Goal: Use online tool/utility: Utilize a website feature to perform a specific function

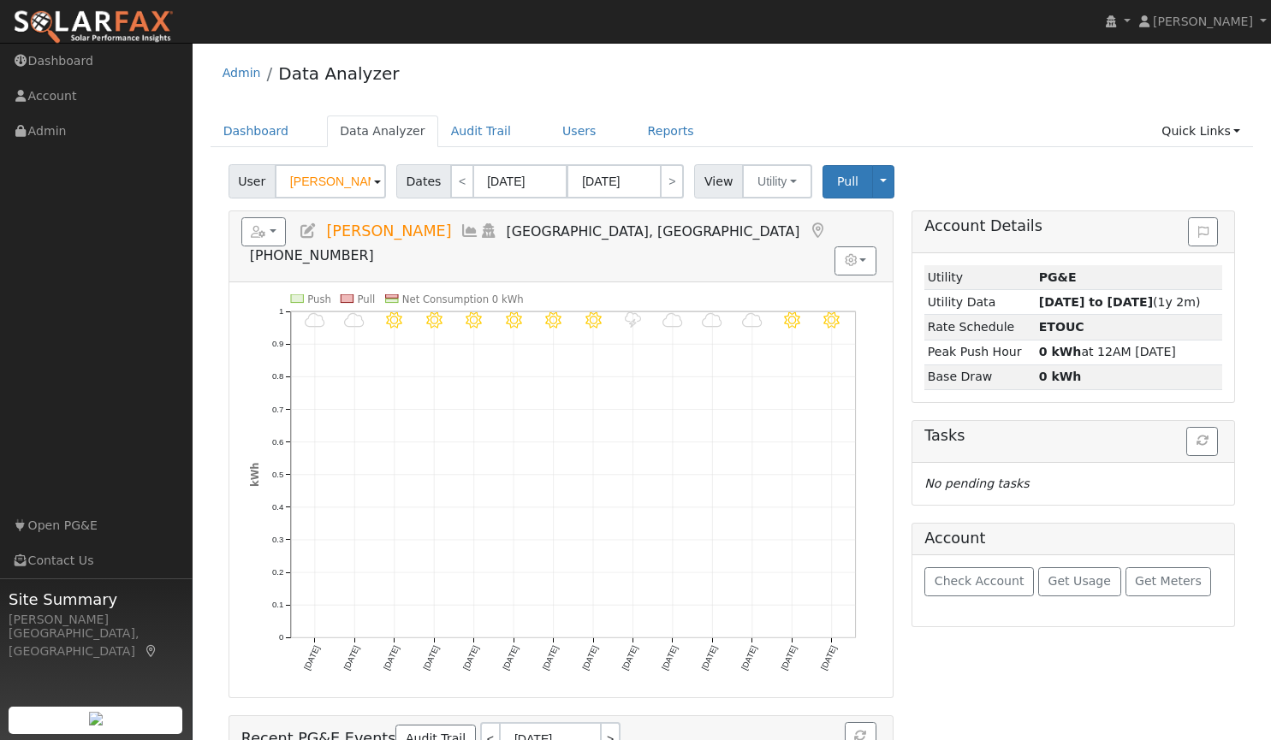
click at [374, 183] on span at bounding box center [377, 183] width 7 height 20
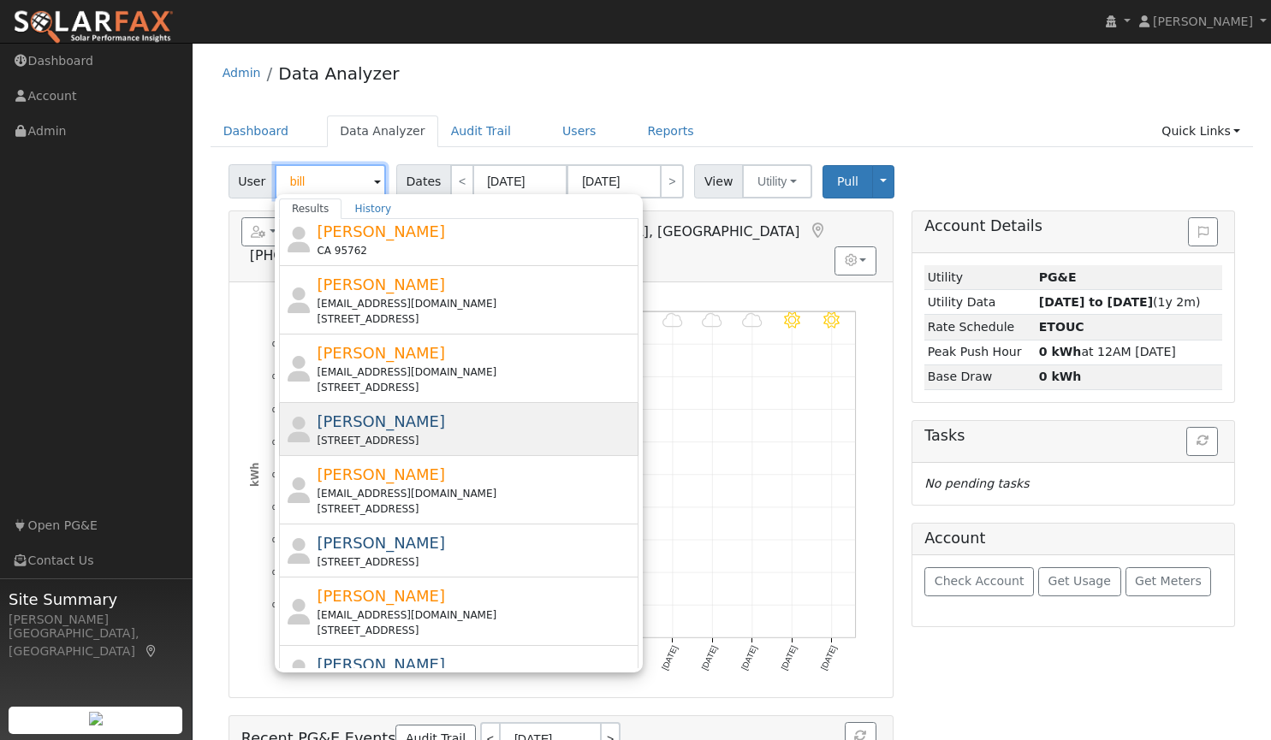
scroll to position [177, 0]
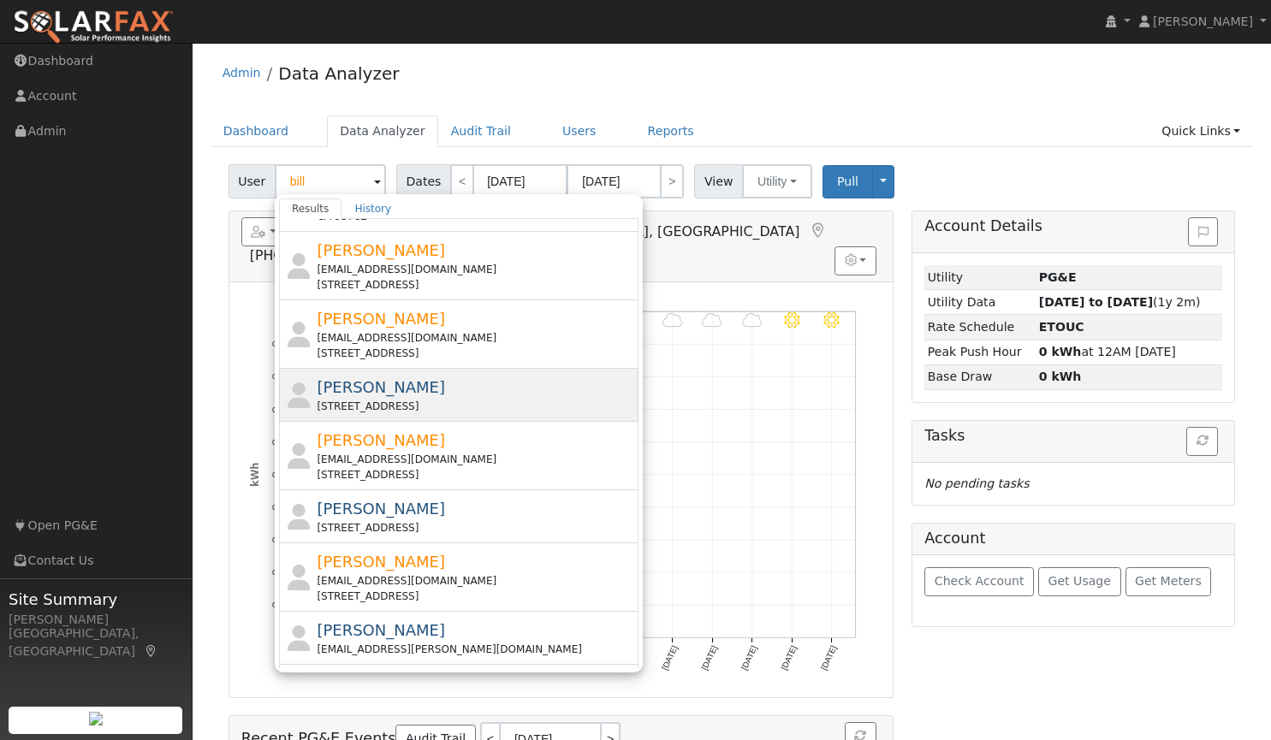
click at [365, 561] on span "[PERSON_NAME]" at bounding box center [381, 562] width 128 height 18
type input "[PERSON_NAME]"
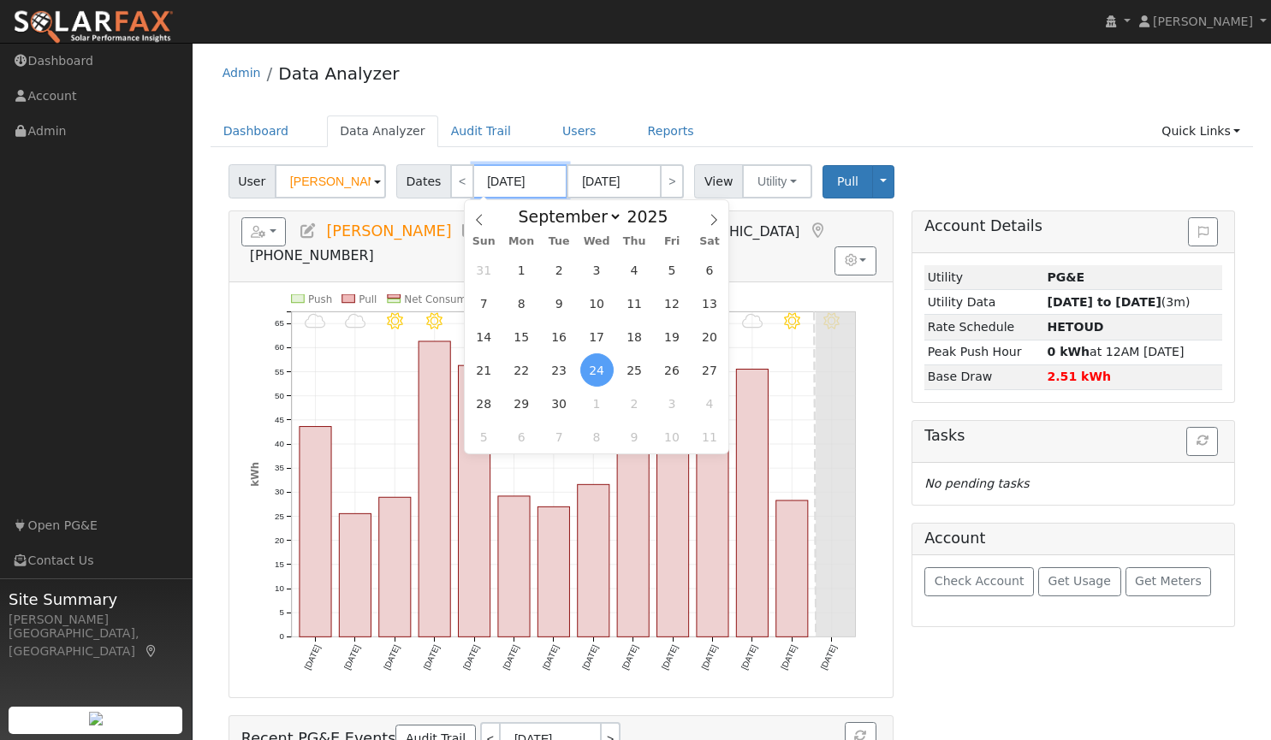
click at [498, 188] on input "[DATE]" at bounding box center [520, 181] width 94 height 34
click at [531, 270] on span "1" at bounding box center [521, 269] width 33 height 33
type input "[DATE]"
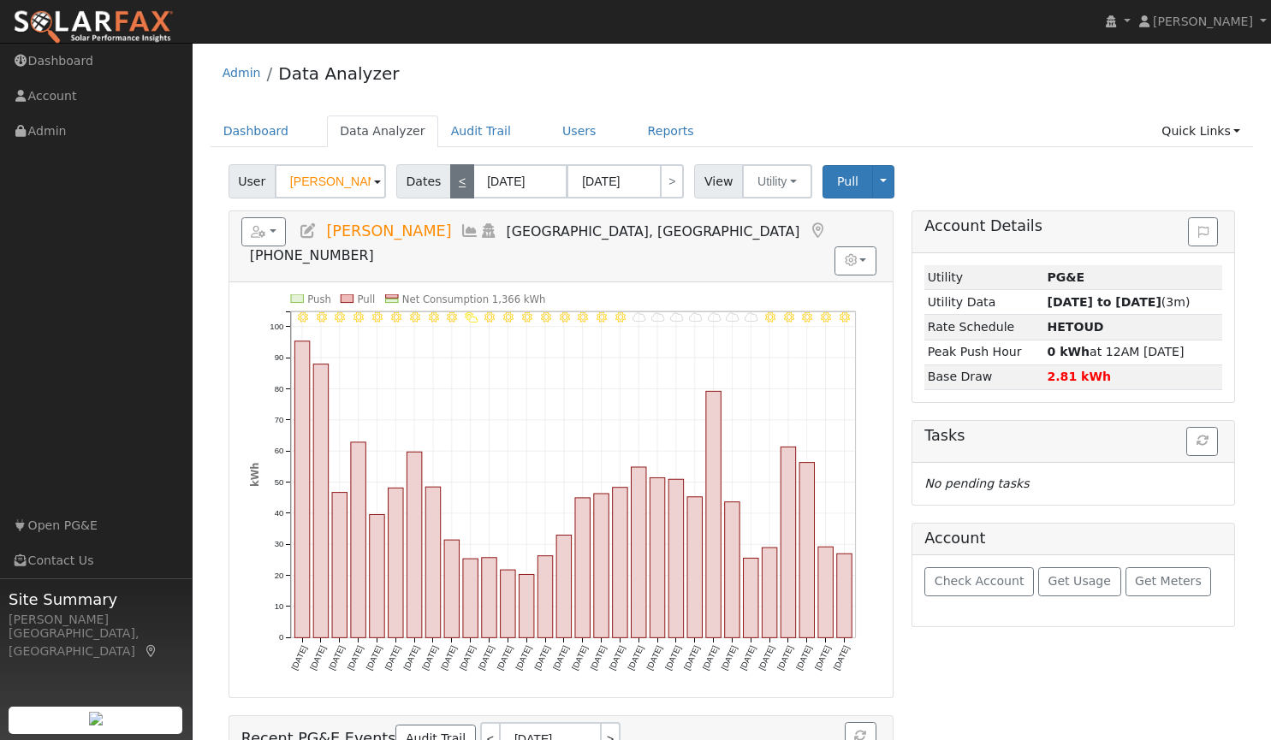
click at [455, 181] on link "<" at bounding box center [462, 181] width 24 height 34
type input "[DATE]"
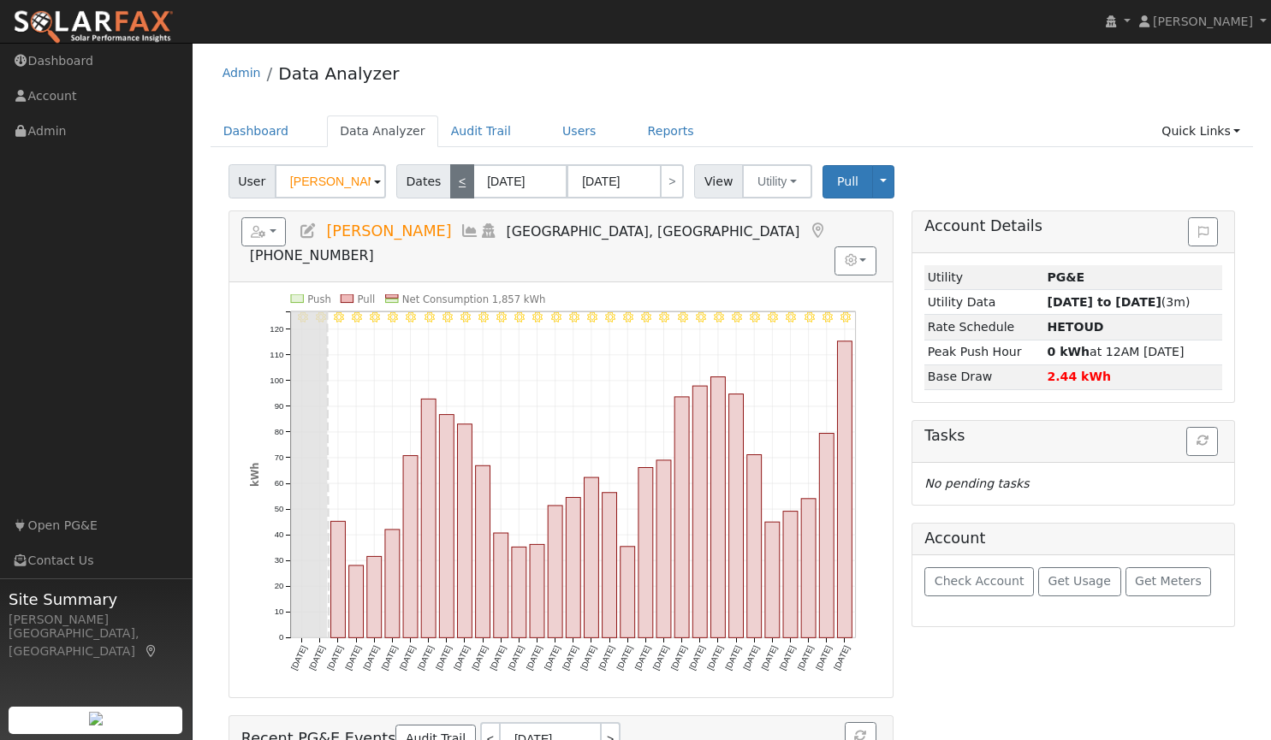
click at [451, 175] on link "<" at bounding box center [462, 181] width 24 height 34
type input "07/01/2025"
type input "[DATE]"
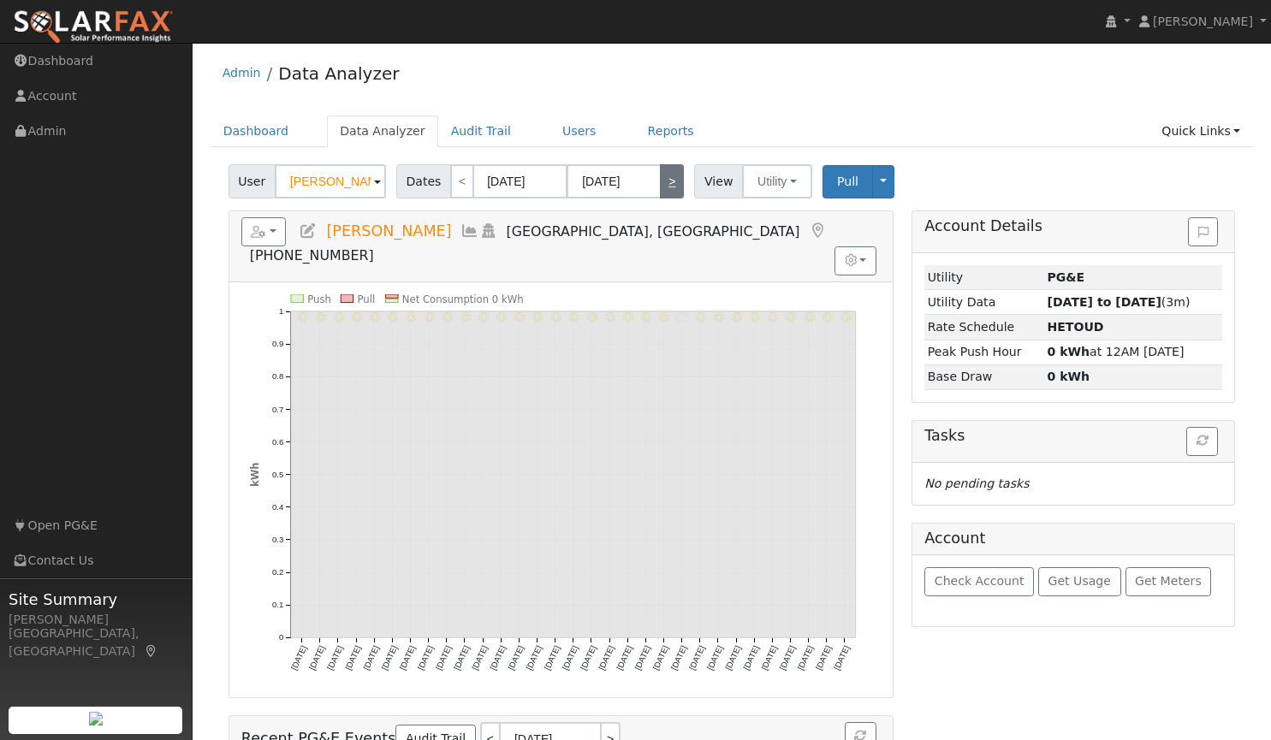
click at [662, 181] on link ">" at bounding box center [672, 181] width 24 height 34
type input "[DATE]"
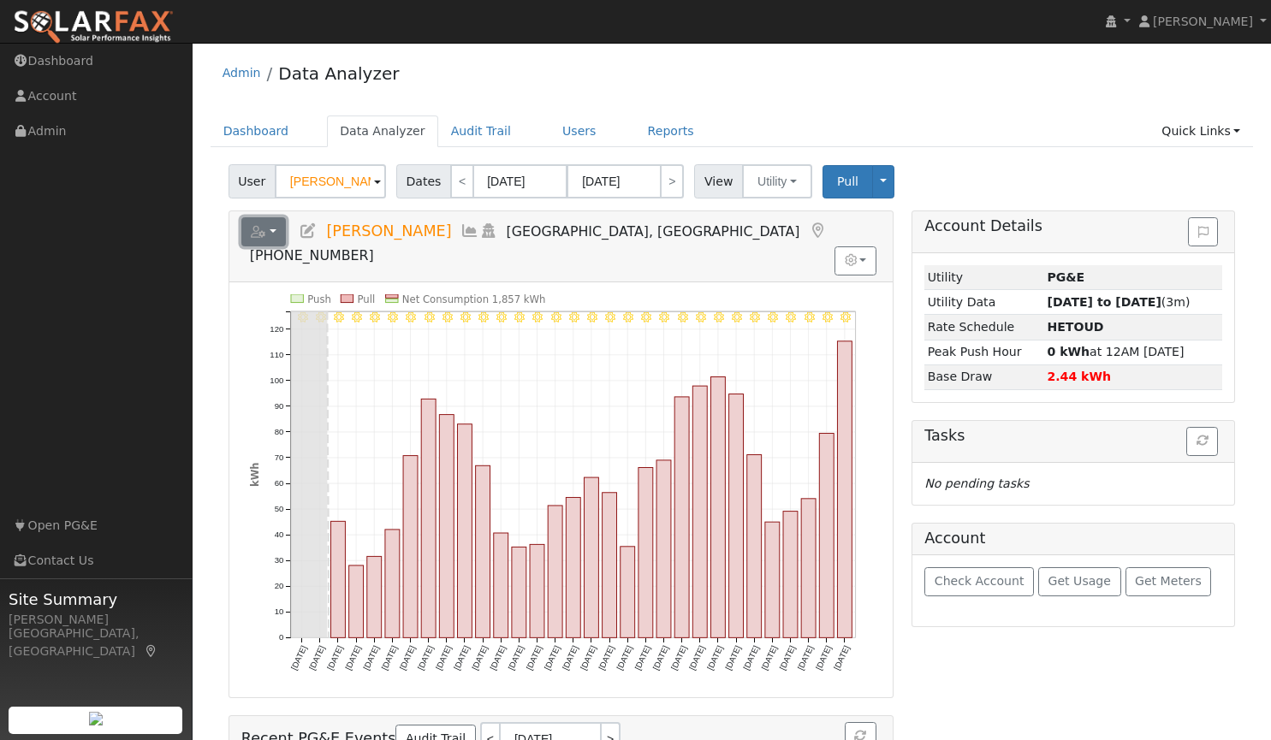
click at [260, 225] on button "button" at bounding box center [263, 231] width 45 height 29
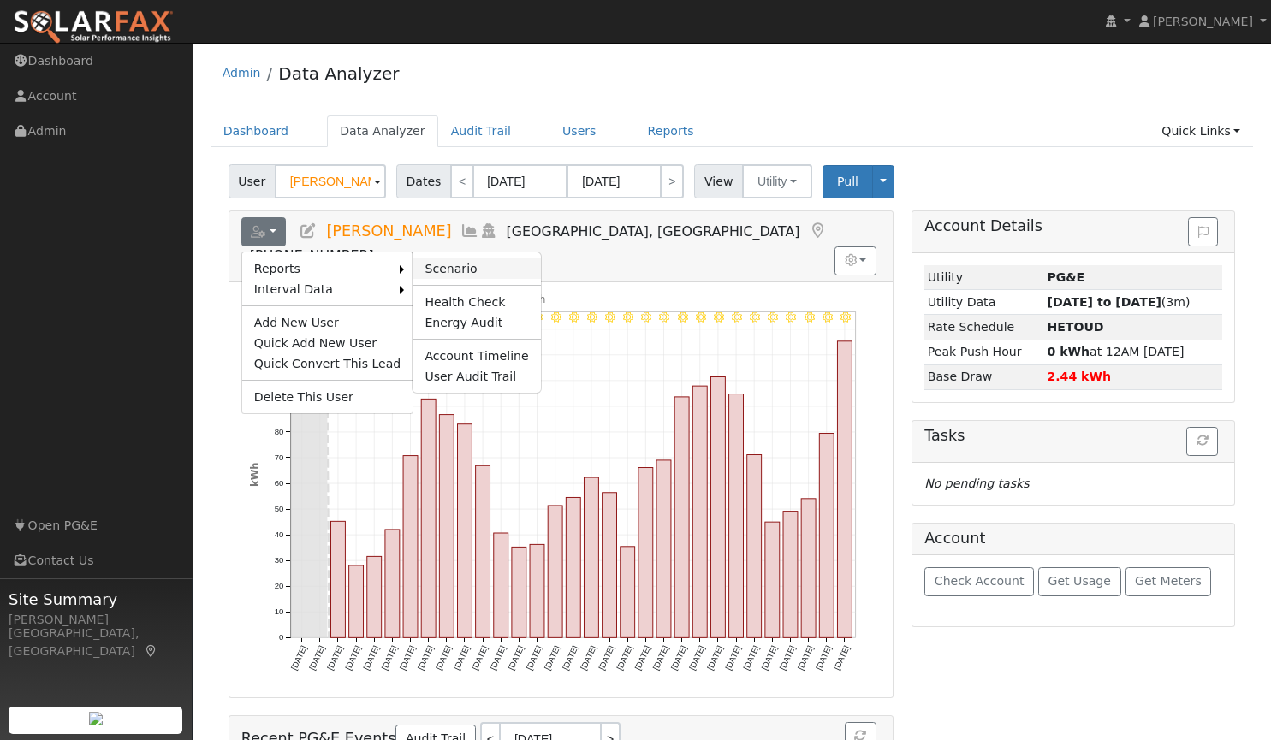
click at [426, 266] on link "Scenario" at bounding box center [477, 268] width 128 height 21
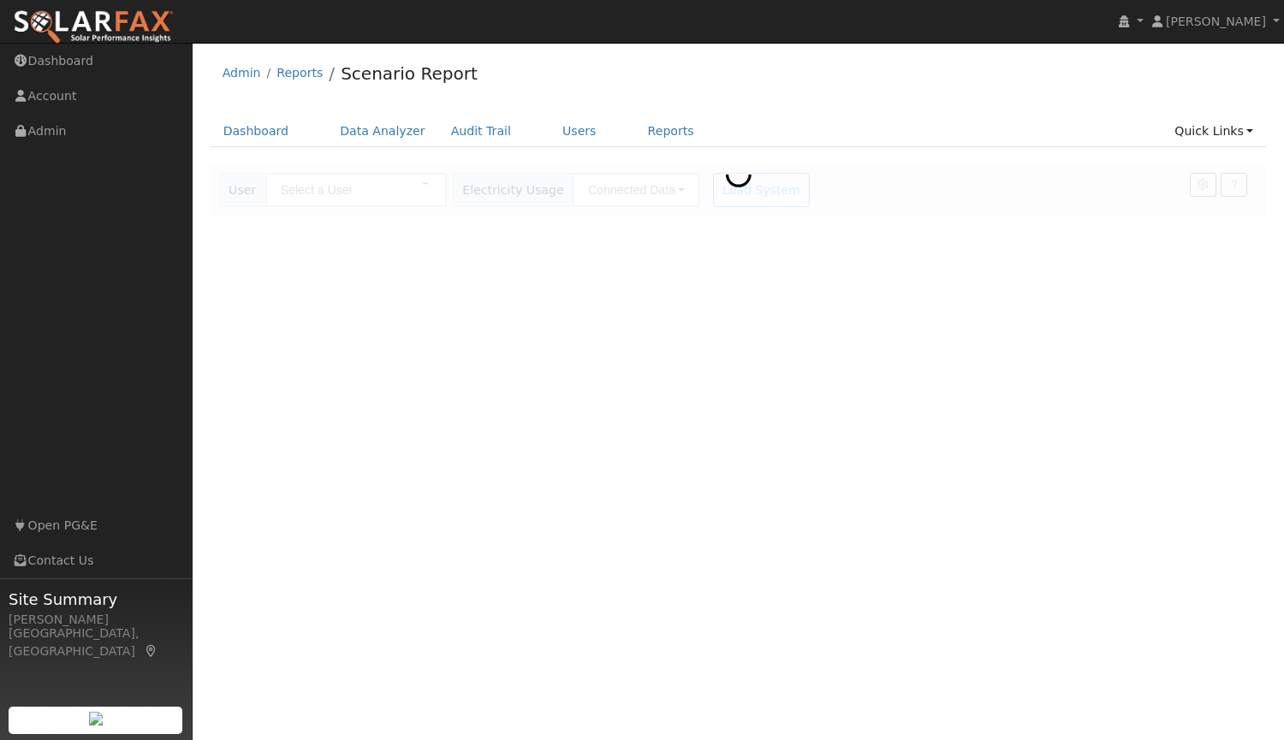
type input "[PERSON_NAME]"
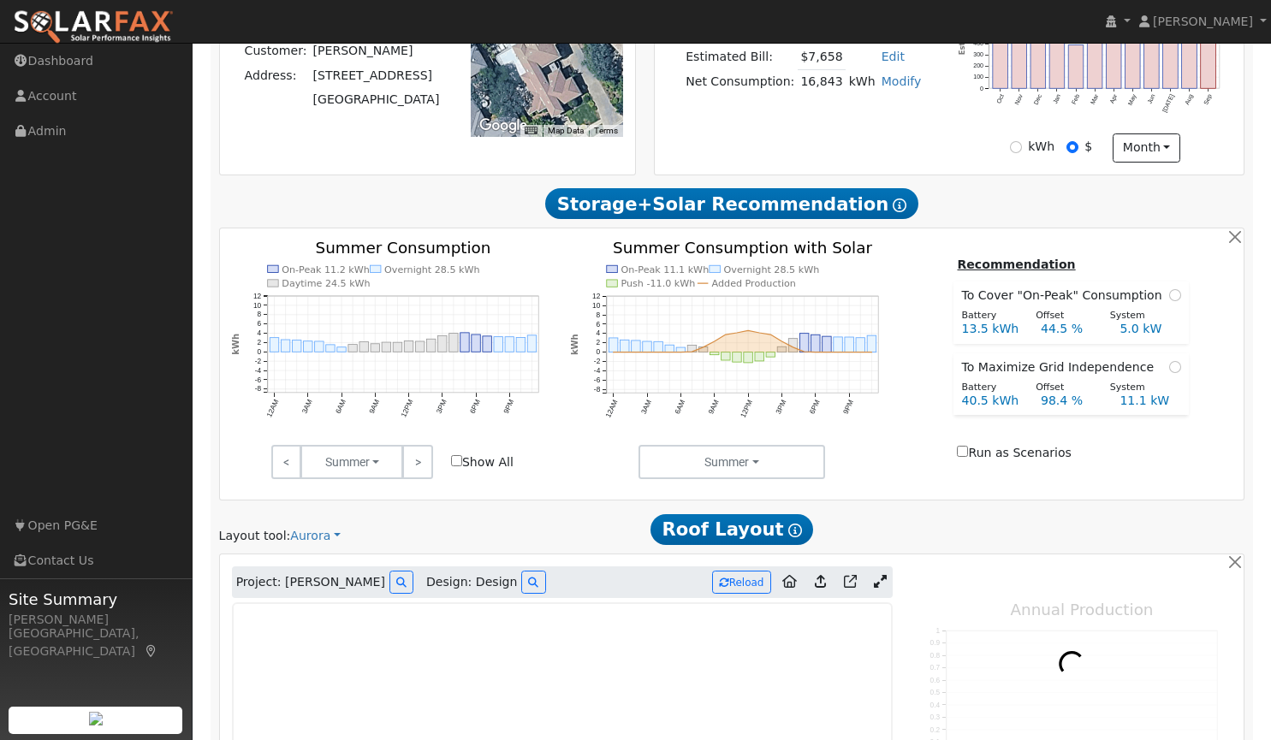
type input "15644"
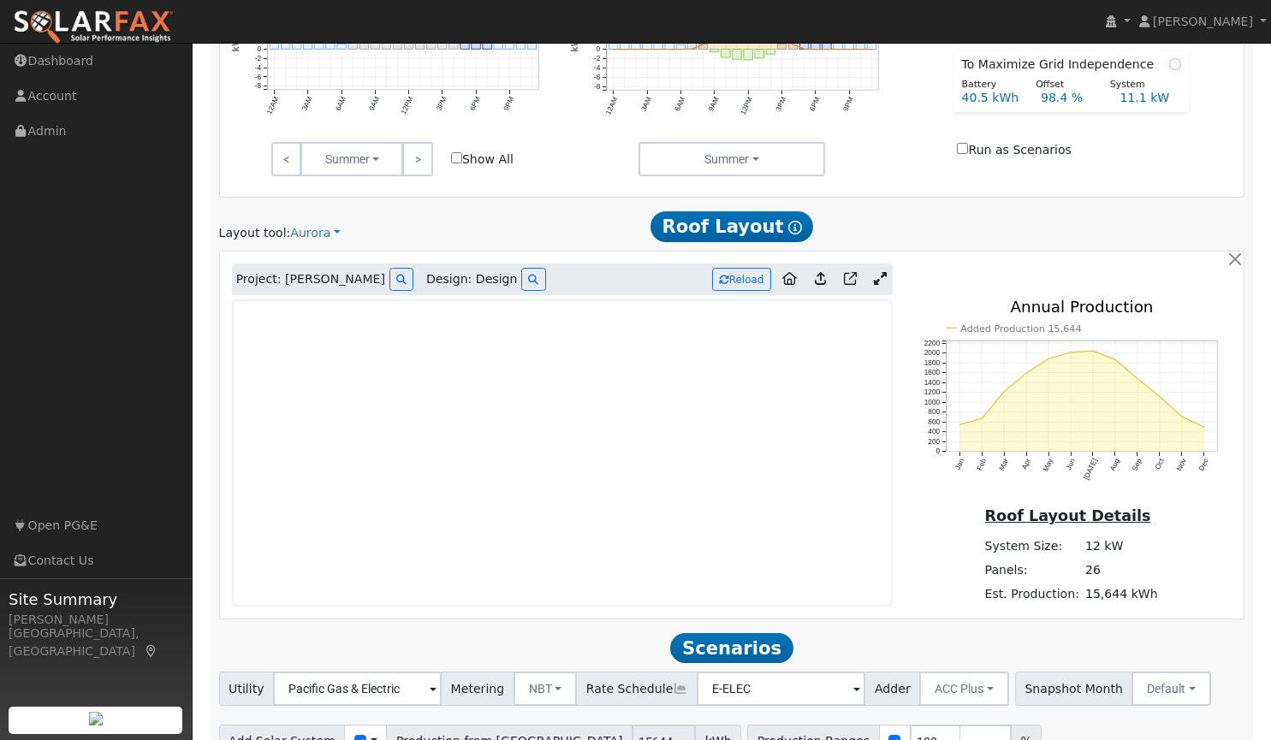
scroll to position [856, 0]
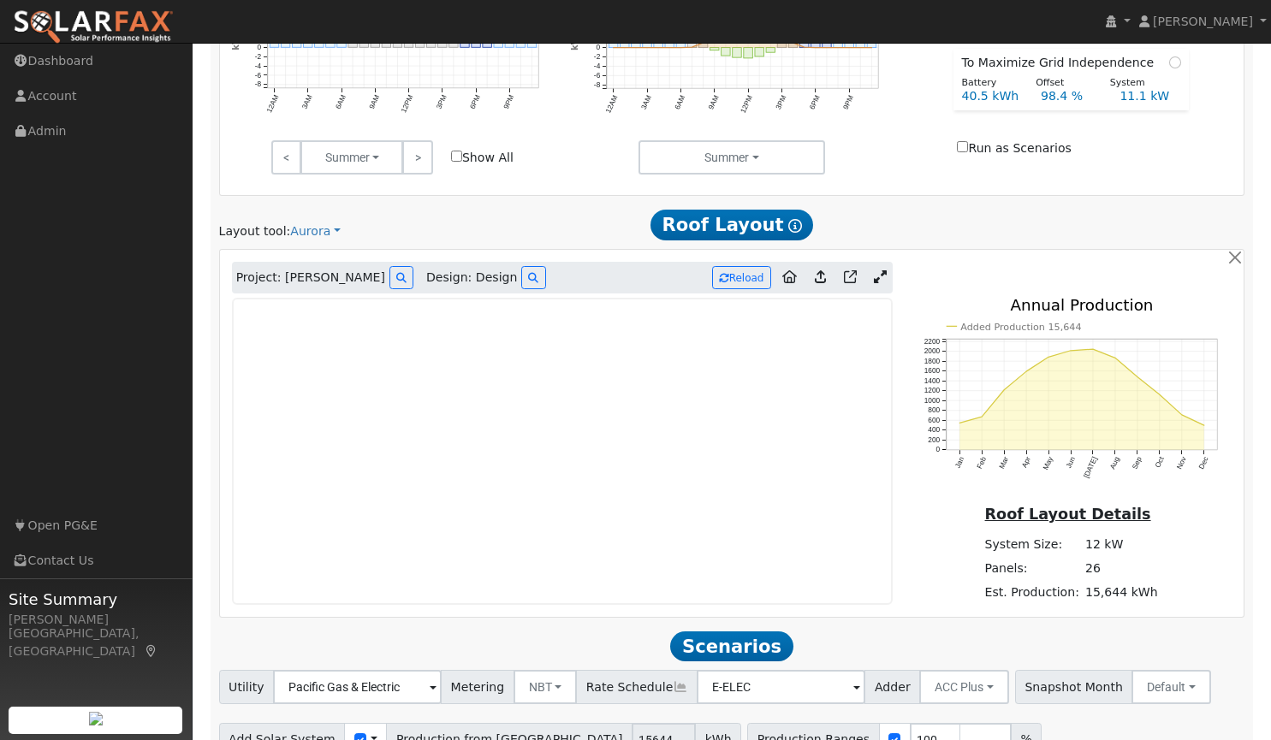
click at [874, 274] on icon at bounding box center [880, 276] width 13 height 13
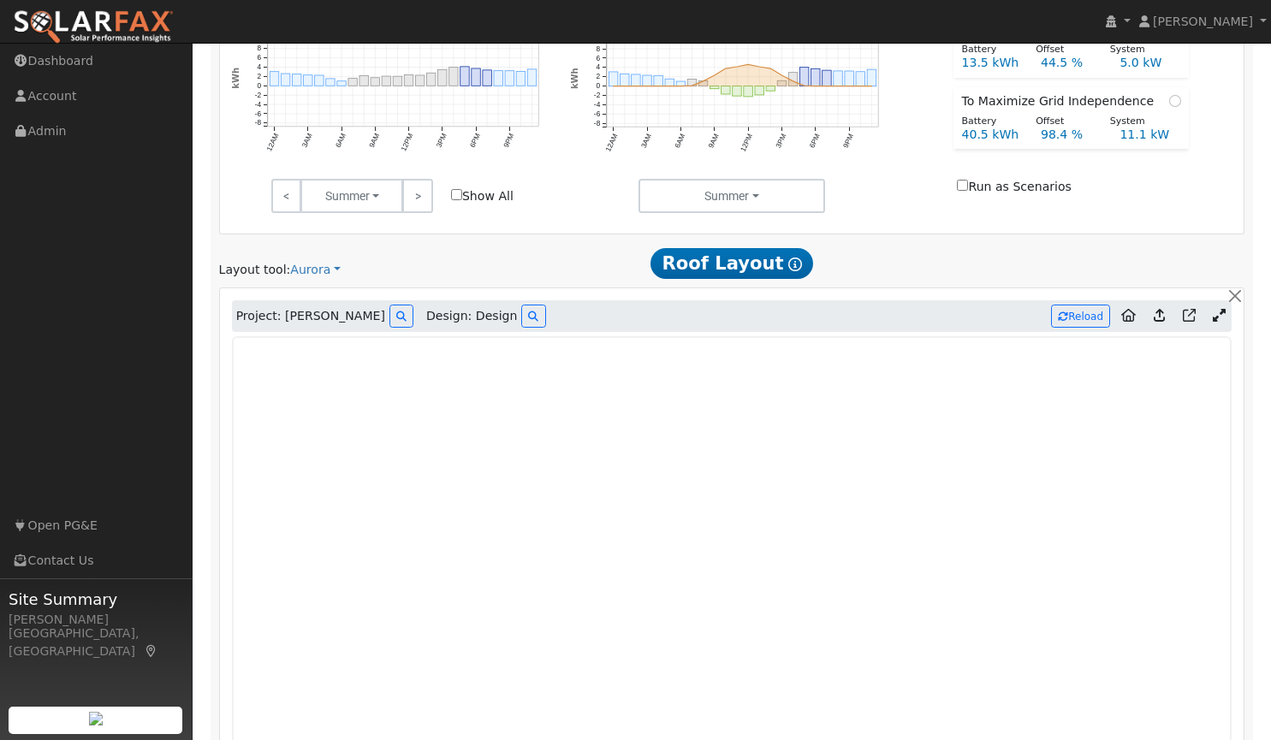
scroll to position [817, 0]
click at [396, 318] on icon at bounding box center [401, 317] width 10 height 10
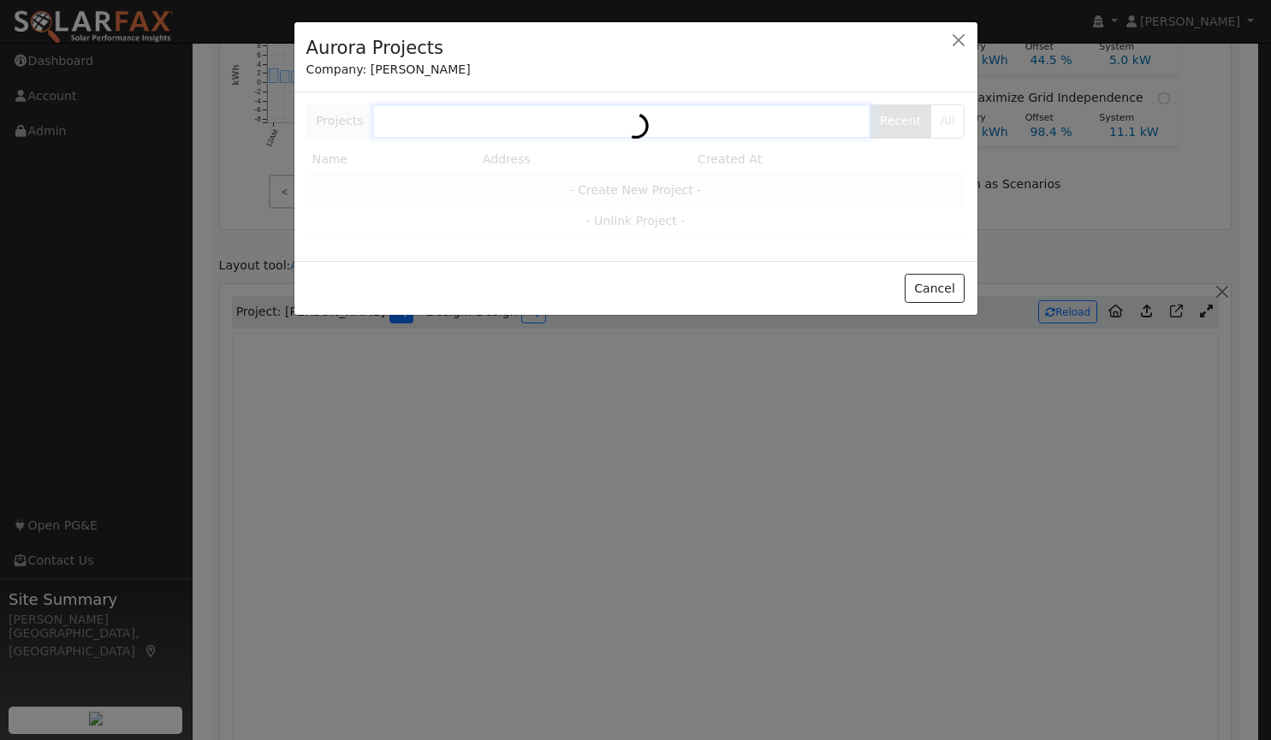
scroll to position [818, 0]
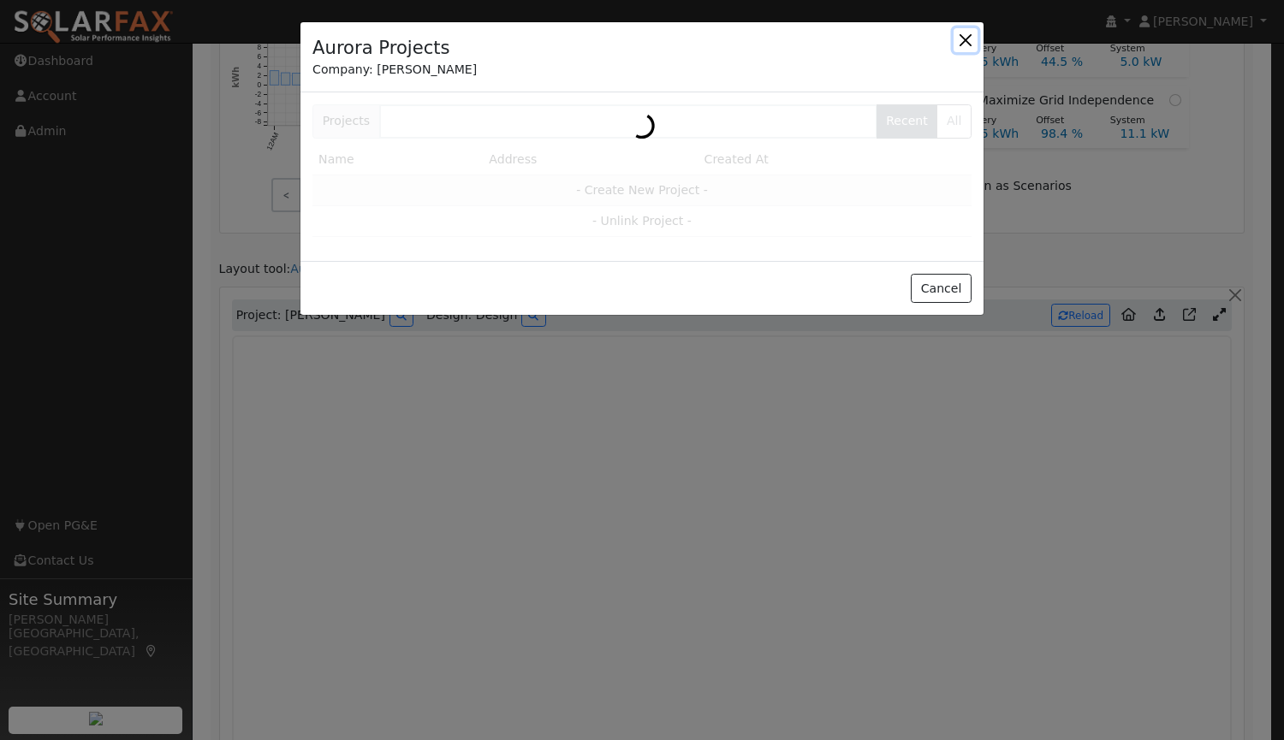
click at [973, 33] on button "button" at bounding box center [966, 40] width 24 height 24
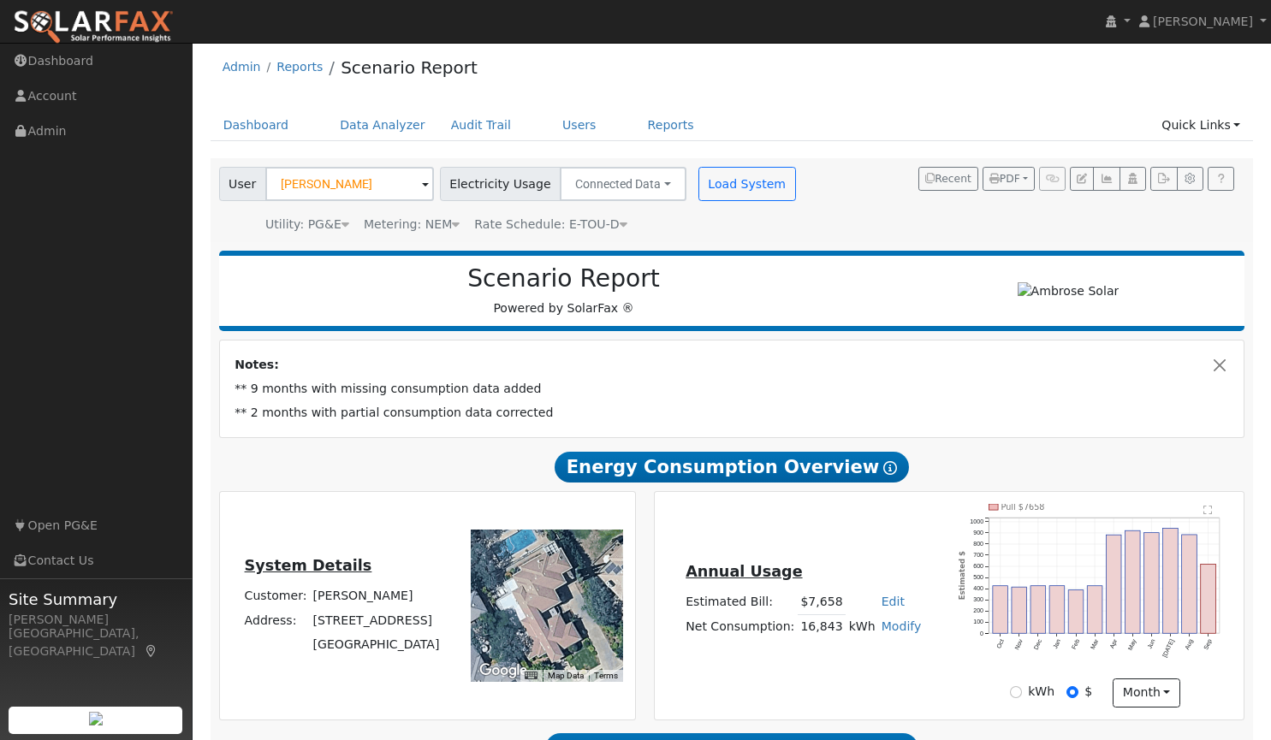
scroll to position [7, 0]
click at [361, 120] on link "Data Analyzer" at bounding box center [382, 125] width 111 height 32
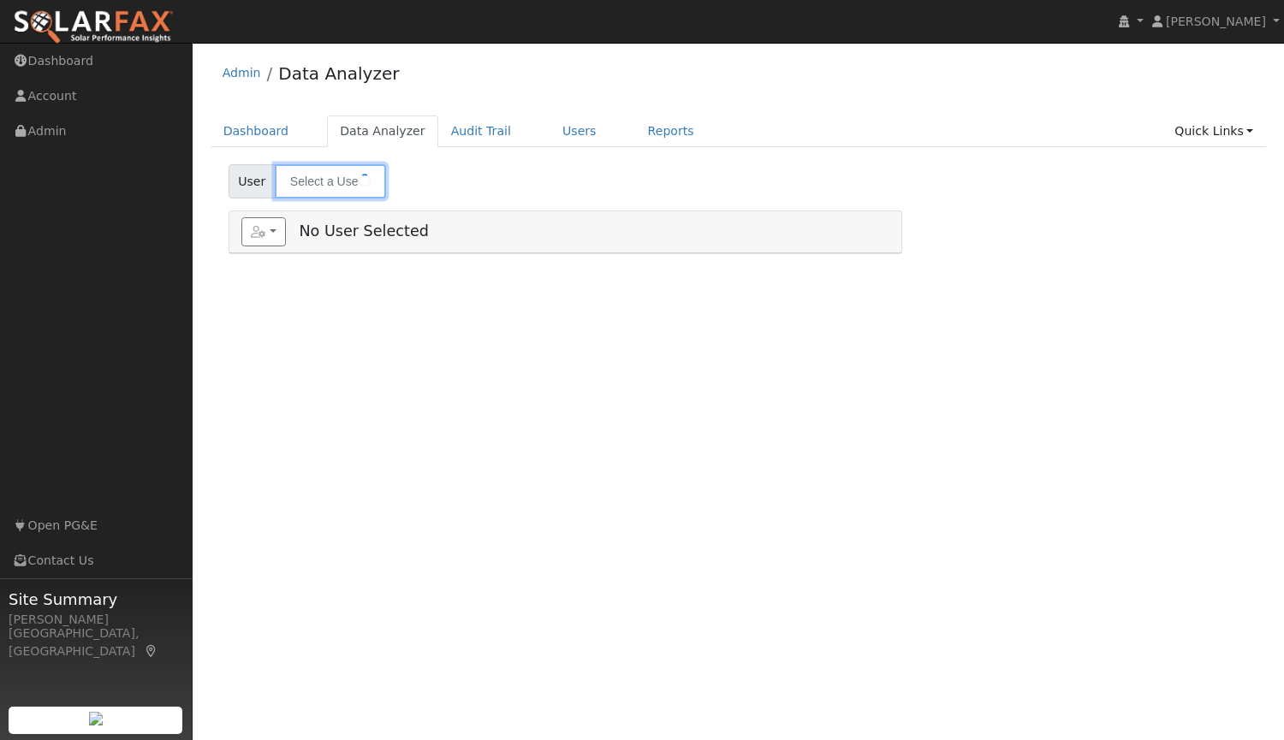
type input "[PERSON_NAME]"
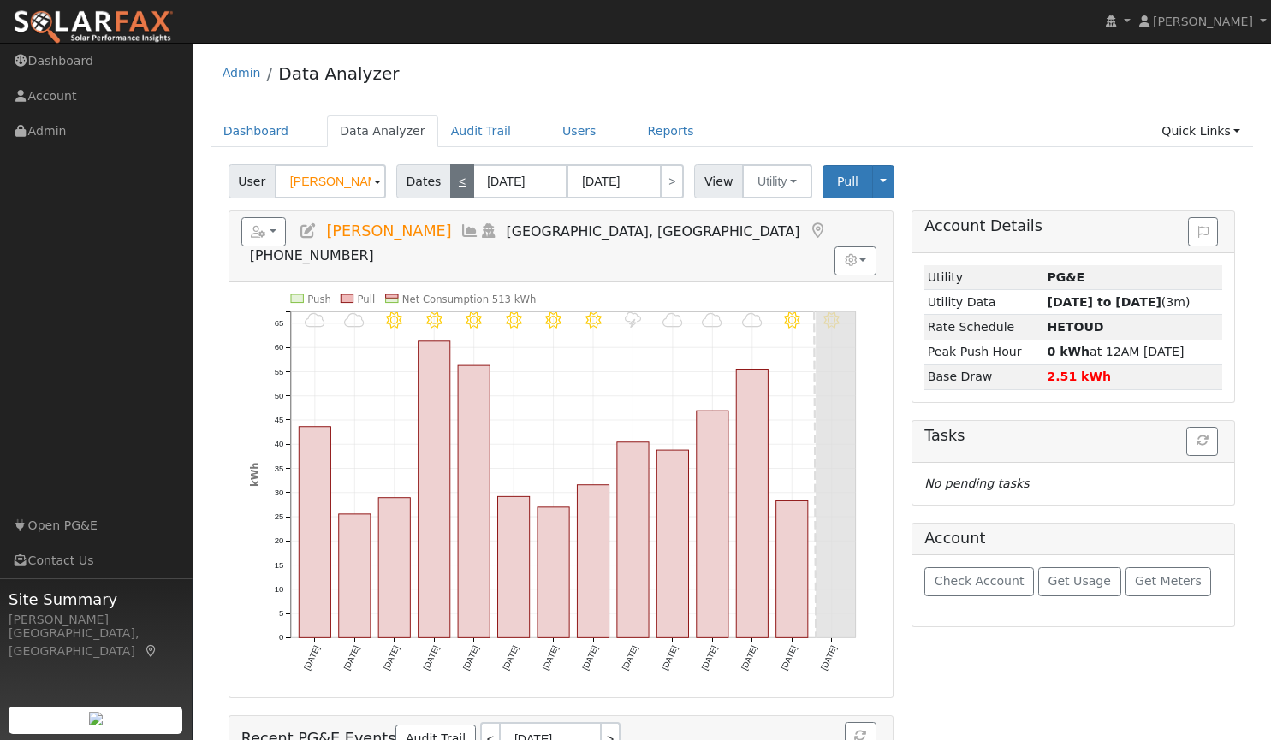
click at [456, 177] on link "<" at bounding box center [462, 181] width 24 height 34
type input "[DATE]"
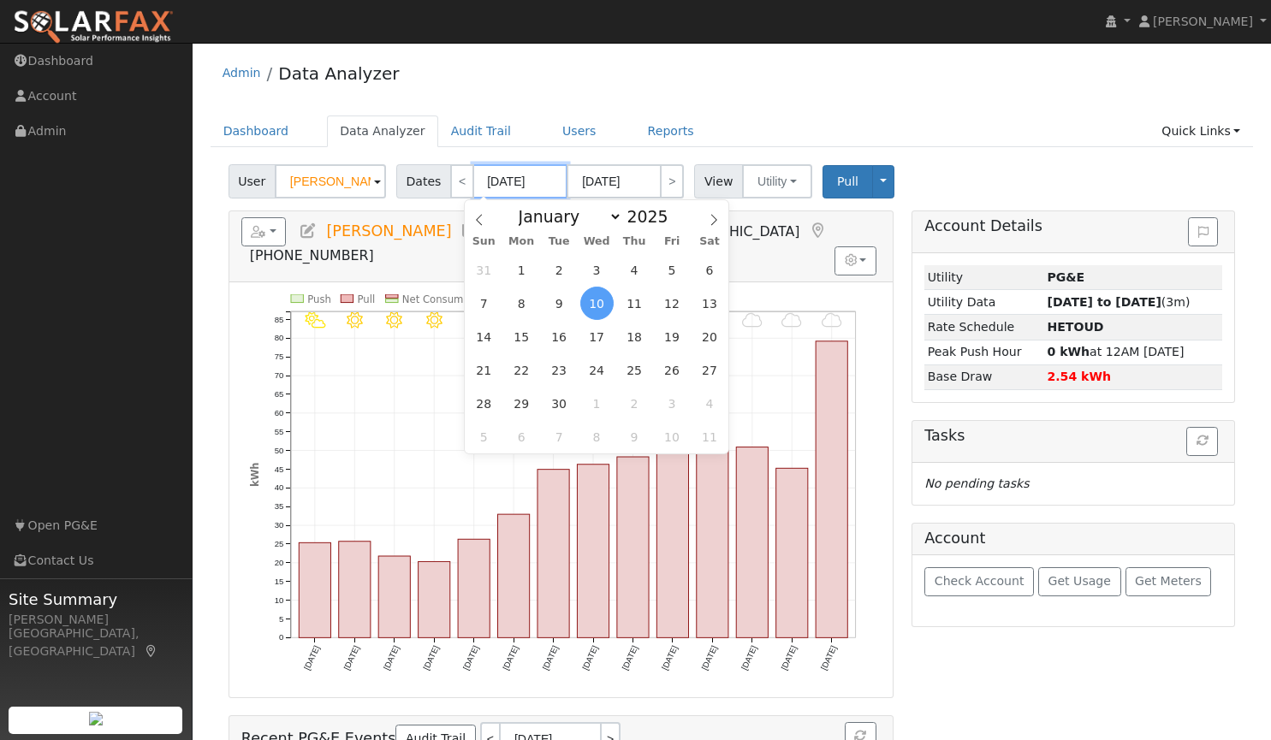
click at [490, 175] on input "[DATE]" at bounding box center [520, 181] width 94 height 34
click at [521, 269] on span "1" at bounding box center [521, 269] width 33 height 33
type input "[DATE]"
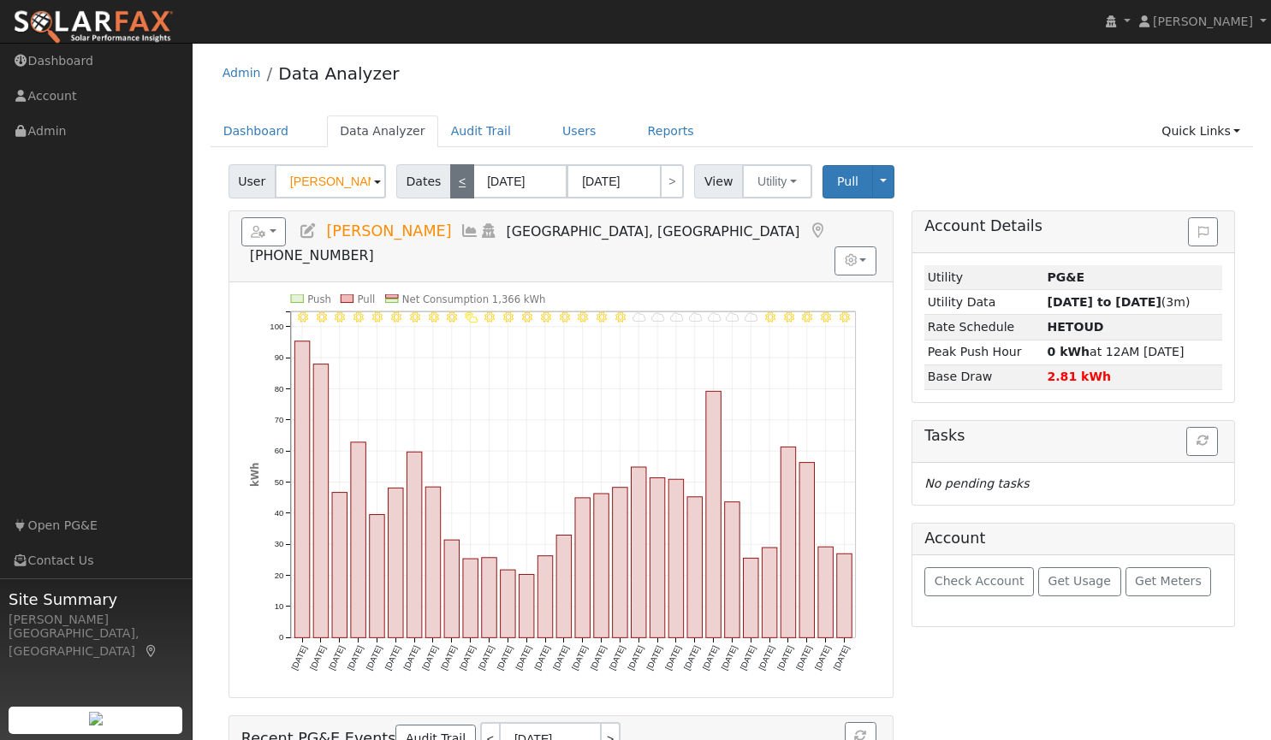
click at [455, 183] on link "<" at bounding box center [462, 181] width 24 height 34
type input "[DATE]"
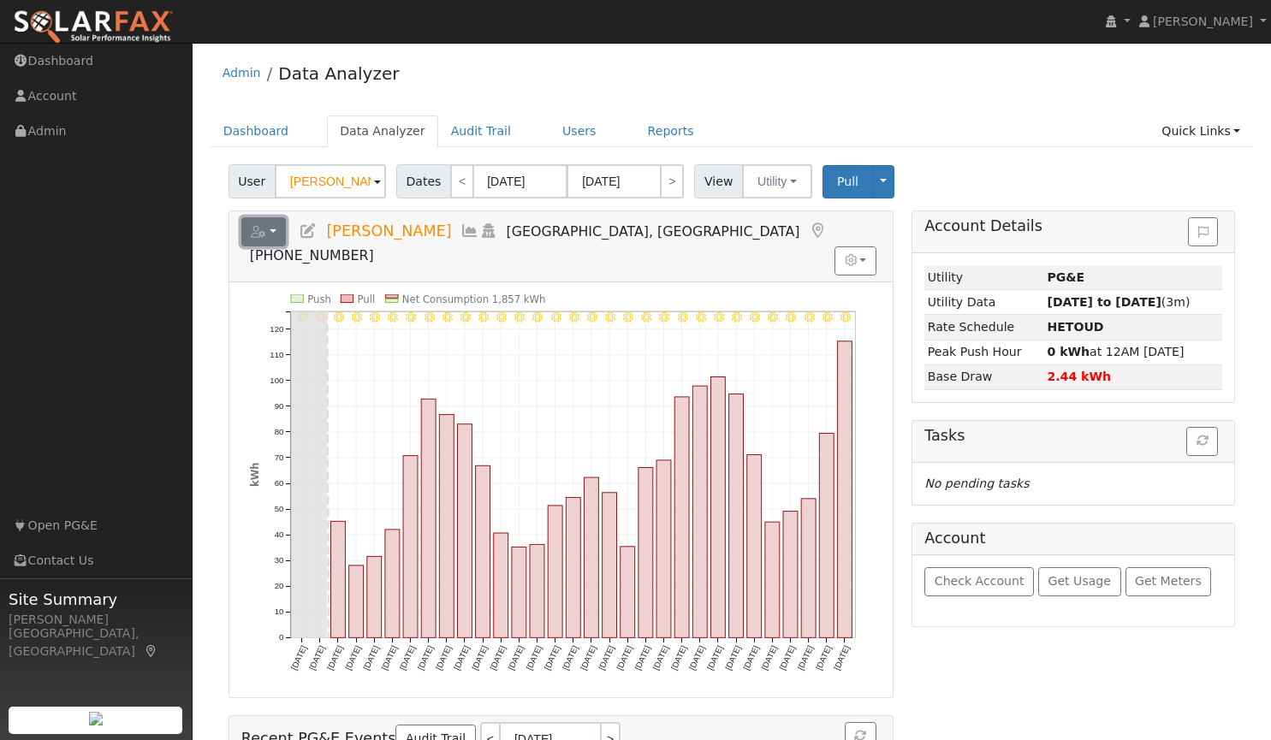
click at [269, 235] on button "button" at bounding box center [263, 231] width 45 height 29
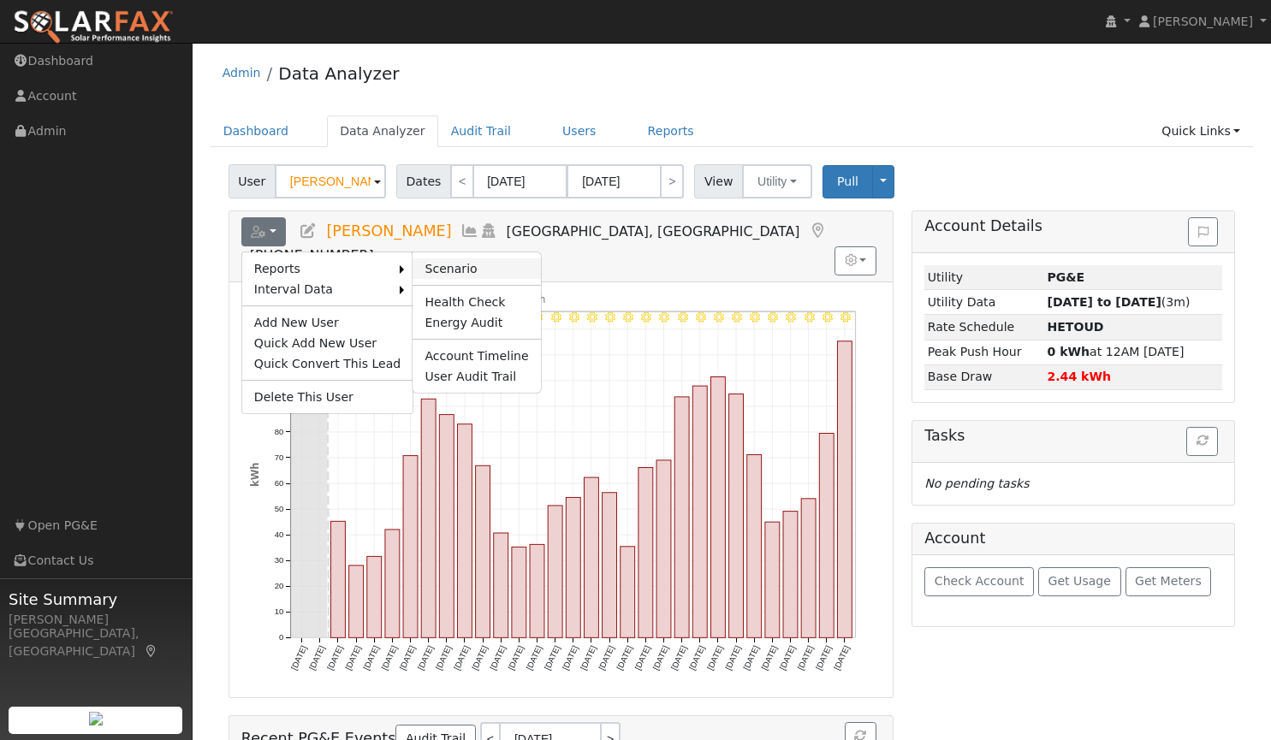
click at [437, 266] on link "Scenario" at bounding box center [477, 268] width 128 height 21
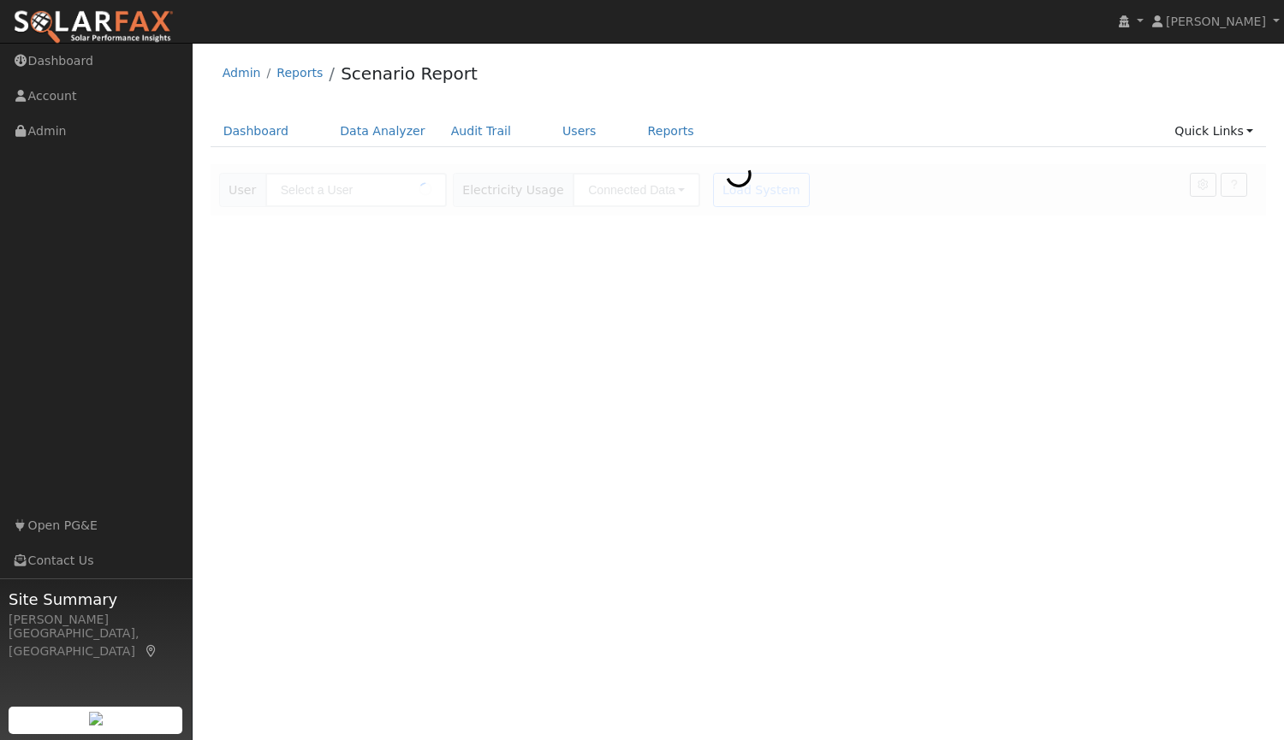
type input "[PERSON_NAME]"
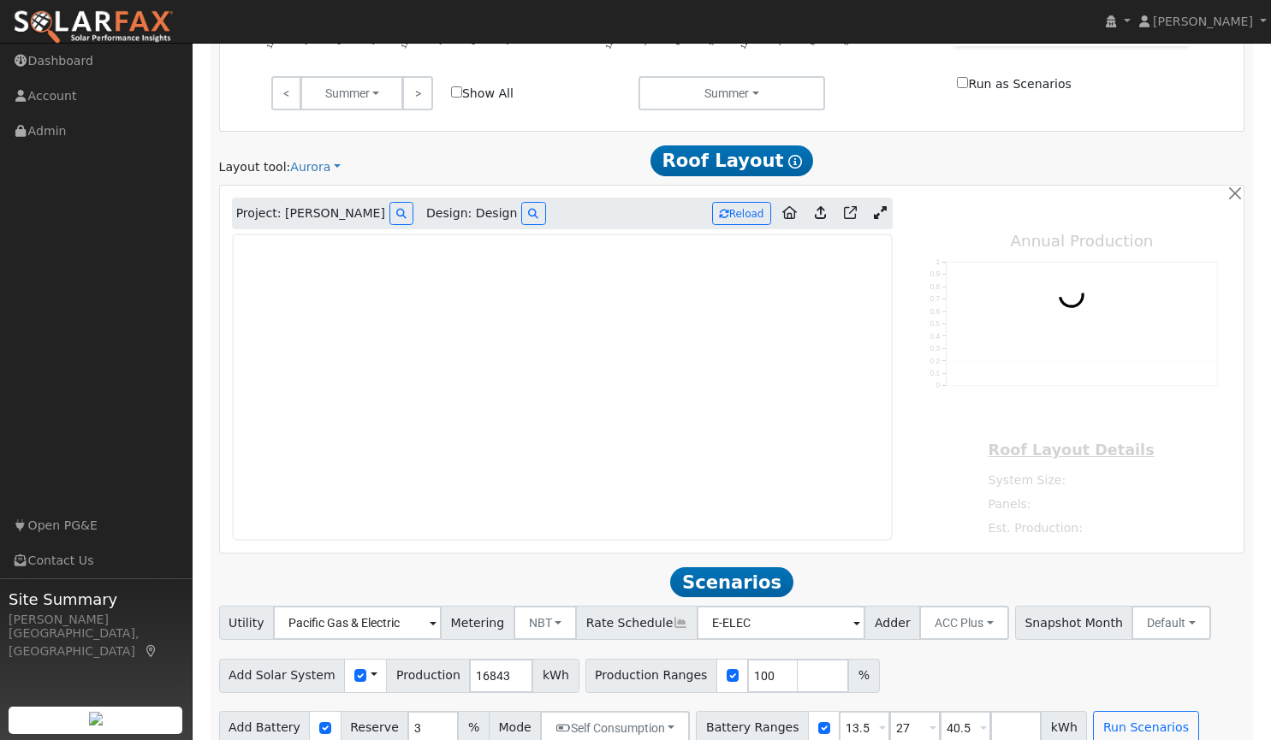
scroll to position [921, 0]
type input "15288"
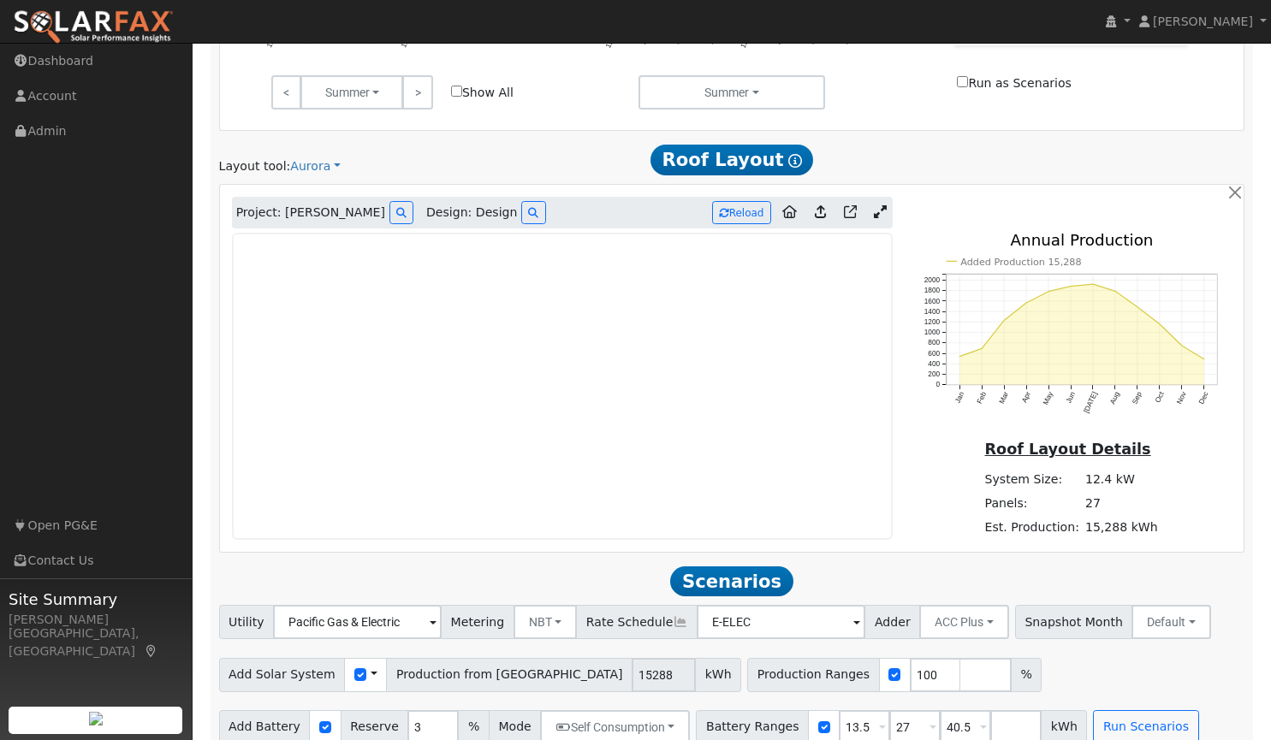
scroll to position [945, 0]
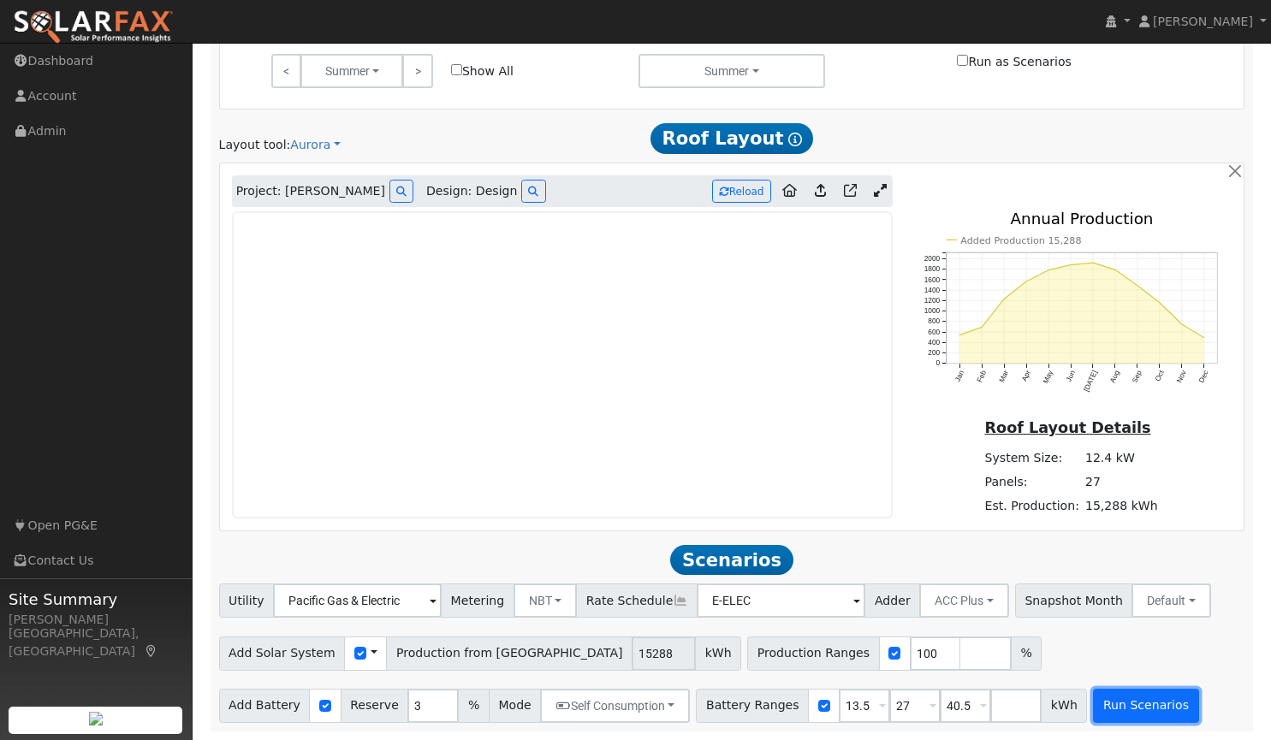
click at [1098, 701] on button "Run Scenarios" at bounding box center [1145, 706] width 105 height 34
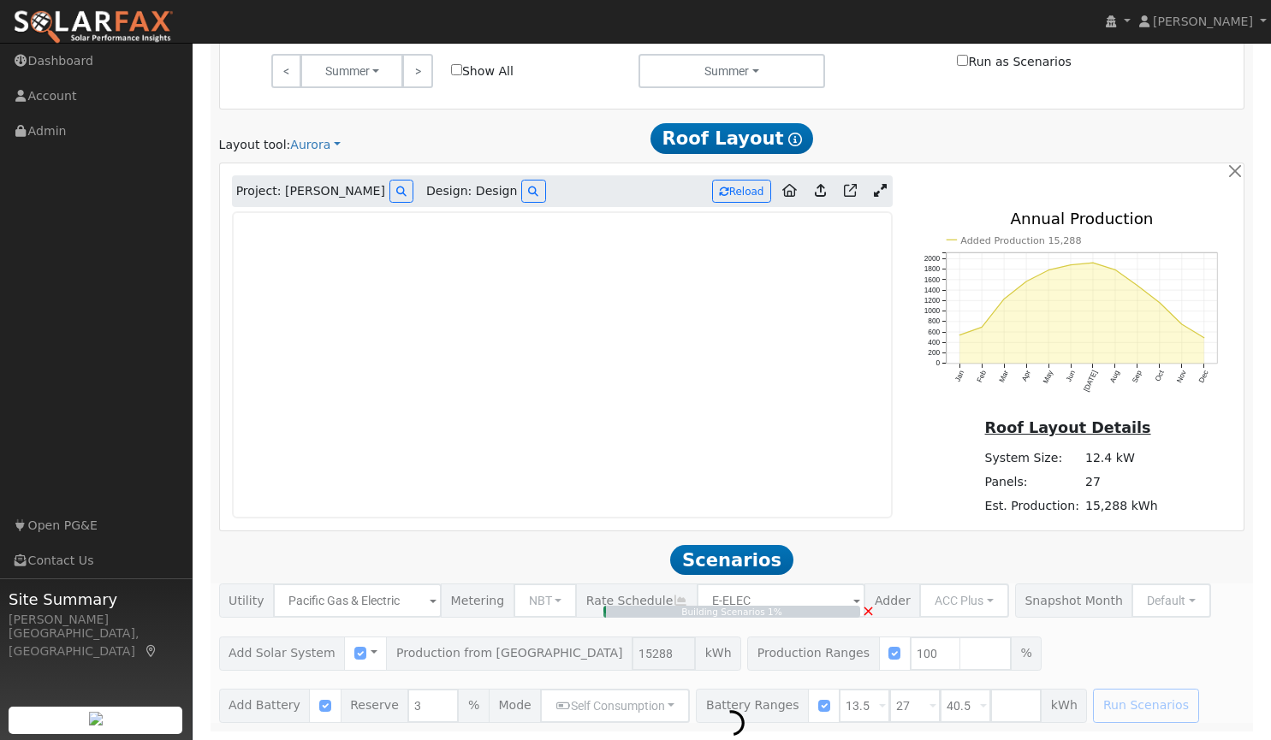
type input "10.2"
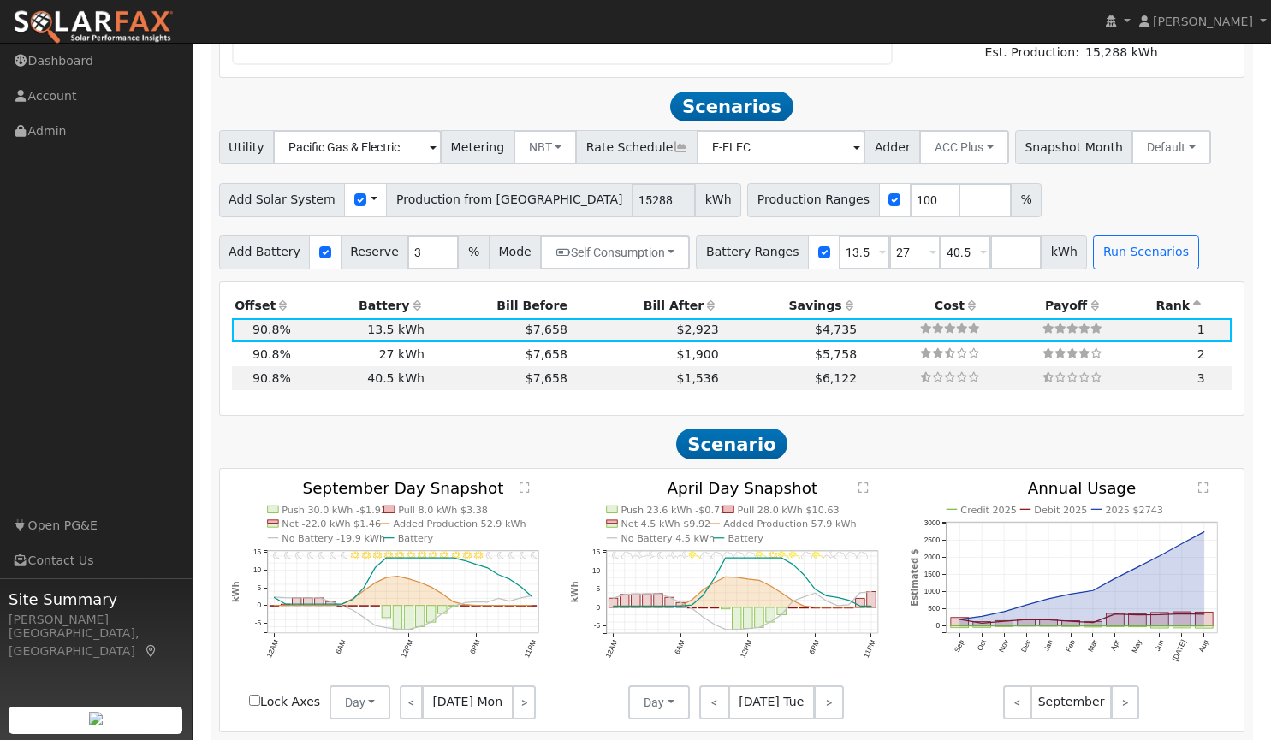
scroll to position [1436, 0]
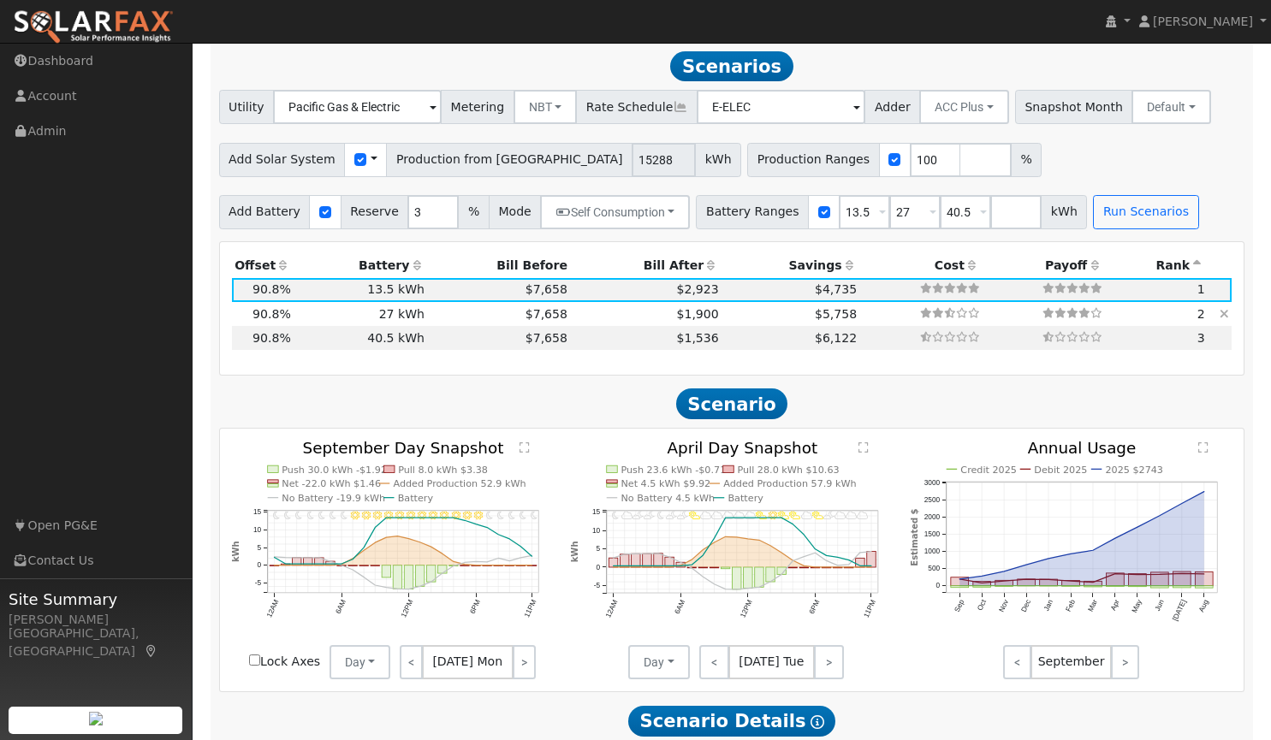
click at [447, 312] on td "$7,658" at bounding box center [499, 314] width 143 height 24
type input "$32,400"
type input "$20,422"
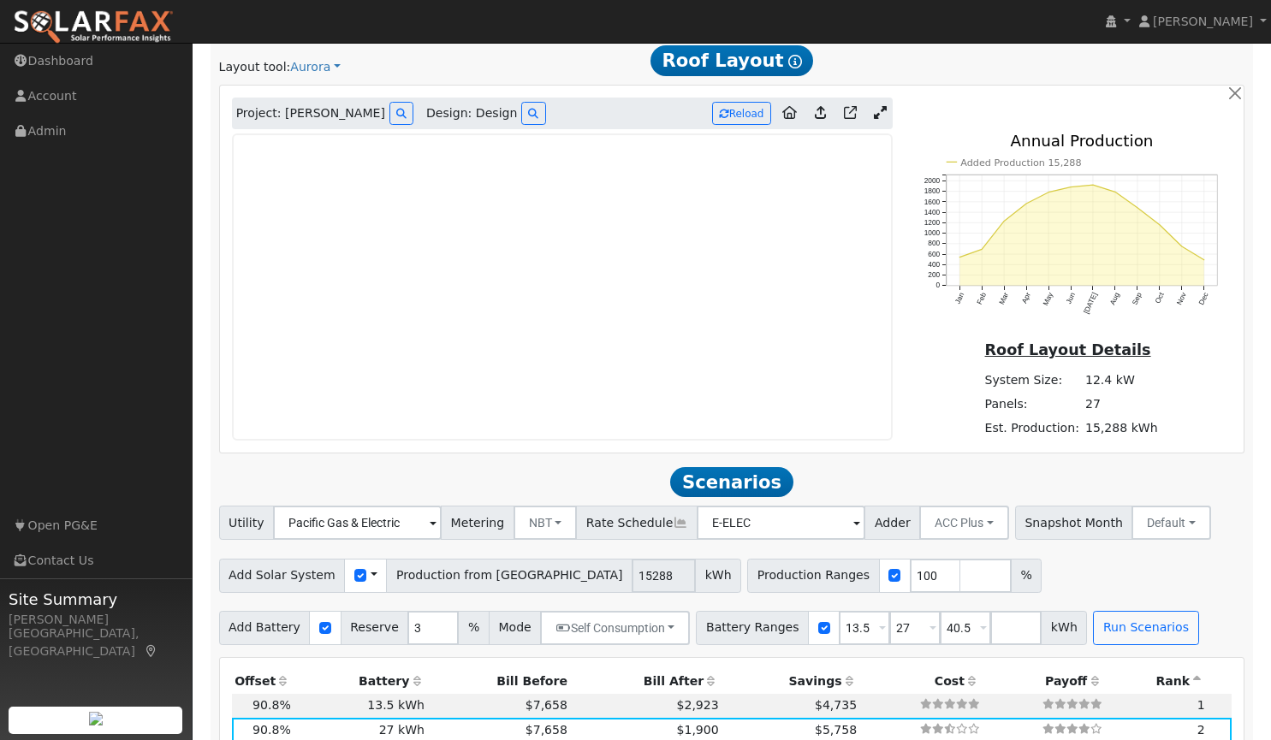
scroll to position [1019, 0]
click at [879, 111] on icon at bounding box center [880, 114] width 13 height 13
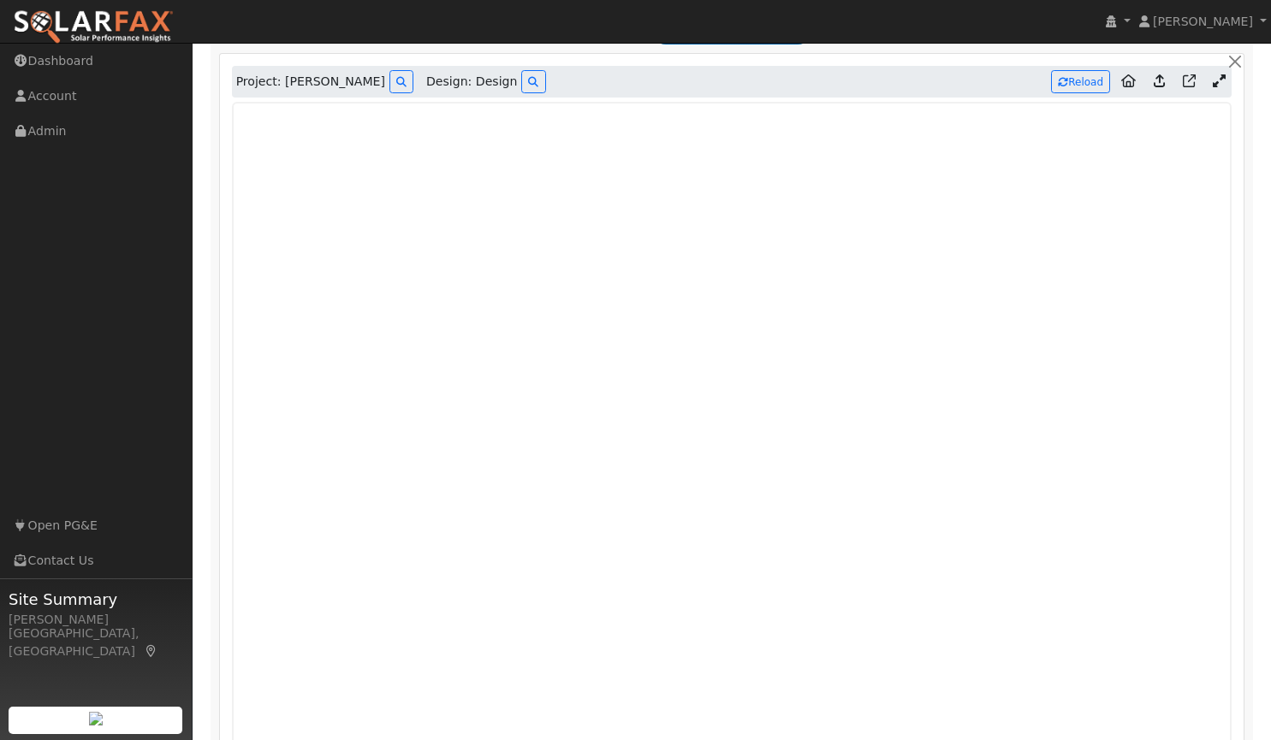
scroll to position [1059, 0]
